Goal: Information Seeking & Learning: Learn about a topic

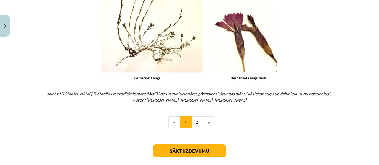
scroll to position [799, 0]
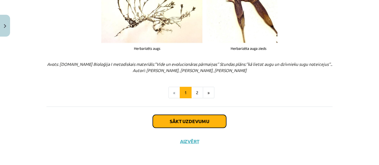
click at [195, 117] on button "Sākt uzdevumu" at bounding box center [189, 121] width 73 height 13
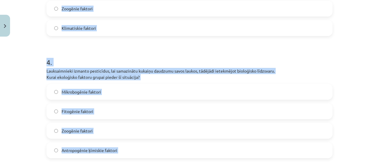
scroll to position [499, 0]
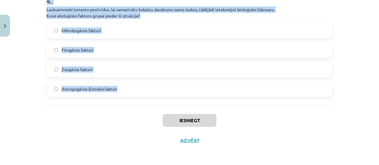
drag, startPoint x: 33, startPoint y: 113, endPoint x: 193, endPoint y: 87, distance: 162.5
click at [193, 87] on div "Mācību tēma: Bioloģijas i - 11. klases 1. ieskaites mācību materiāls #2 1. tēma…" at bounding box center [189, 82] width 379 height 165
copy form "Loremip dolors ametcons adipiscingel, sed doeius tempori utlabor etdolorem aliq…"
click at [110, 89] on span "Antropogēnie ķīmiskie faktori" at bounding box center [90, 89] width 56 height 6
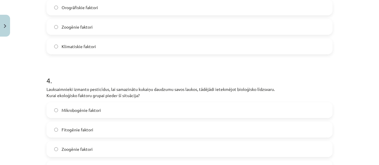
scroll to position [410, 0]
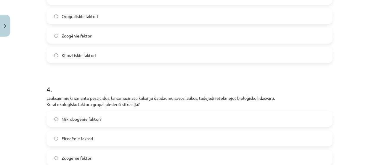
click at [62, 33] on span "Zoogēnie faktori" at bounding box center [77, 36] width 31 height 6
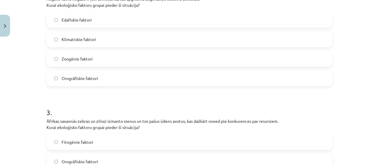
scroll to position [233, 0]
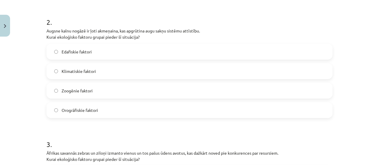
click at [94, 50] on label "Edafiskie faktori" at bounding box center [189, 51] width 285 height 15
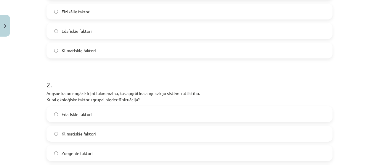
scroll to position [144, 0]
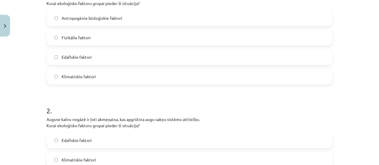
click at [80, 23] on label "Antropogēnie bioloģiskie faktori" at bounding box center [189, 18] width 285 height 15
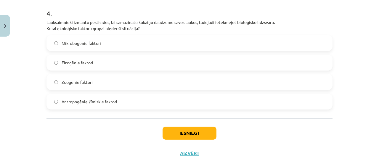
scroll to position [499, 0]
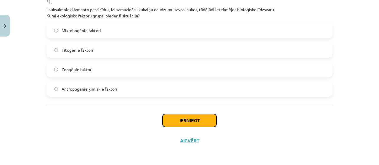
click at [186, 123] on button "Iesniegt" at bounding box center [189, 120] width 54 height 13
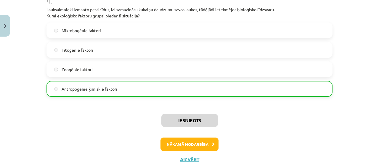
click at [181, 137] on div "Iesniegts Nākamā nodarbība Aizvērt" at bounding box center [189, 136] width 286 height 60
click at [182, 140] on button "Nākamā nodarbība" at bounding box center [189, 145] width 58 height 14
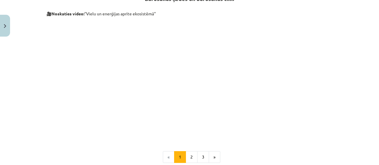
scroll to position [254, 0]
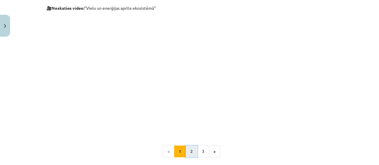
click at [192, 148] on button "2" at bounding box center [191, 152] width 12 height 12
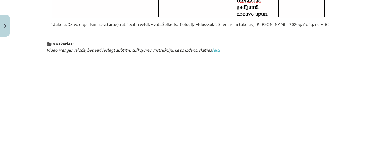
scroll to position [407, 0]
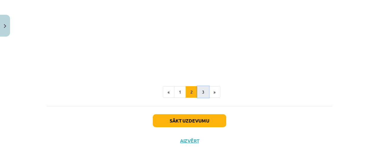
click at [202, 93] on button "3" at bounding box center [203, 92] width 12 height 12
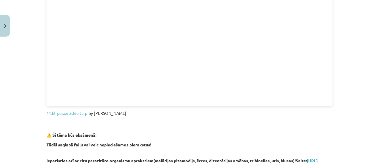
scroll to position [194, 0]
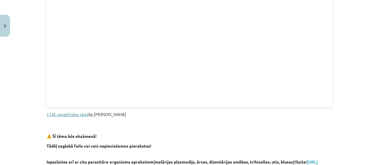
click at [69, 112] on link "11.kl. parazītiskie tārpi" at bounding box center [67, 114] width 42 height 5
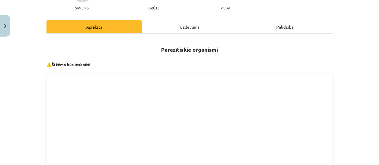
scroll to position [76, 0]
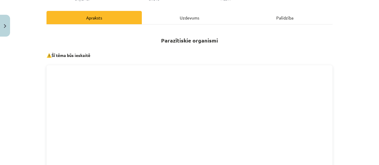
drag, startPoint x: 85, startPoint y: 57, endPoint x: 96, endPoint y: 55, distance: 10.7
click at [95, 55] on p "⚠️ Šī tēma būs ieskaitē" at bounding box center [189, 55] width 286 height 6
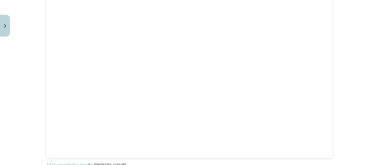
scroll to position [135, 0]
